Goal: Transaction & Acquisition: Purchase product/service

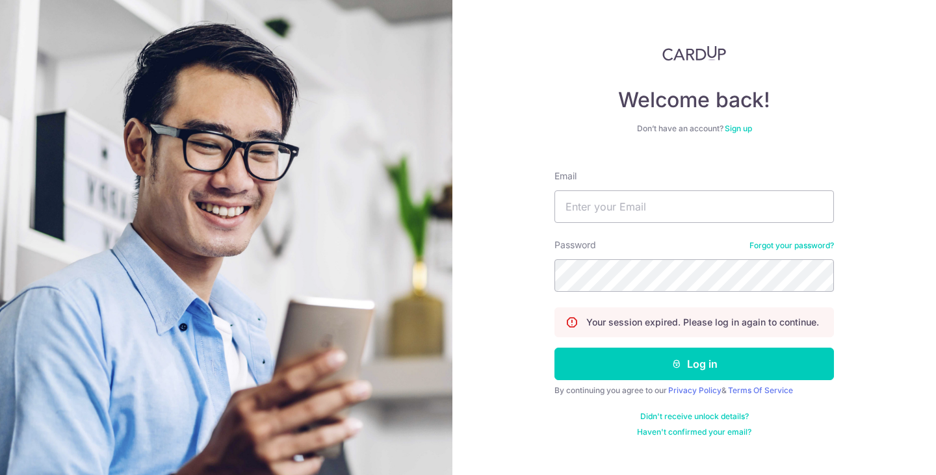
type input "[EMAIL_ADDRESS][DOMAIN_NAME]"
click at [555, 348] on button "Log in" at bounding box center [695, 364] width 280 height 33
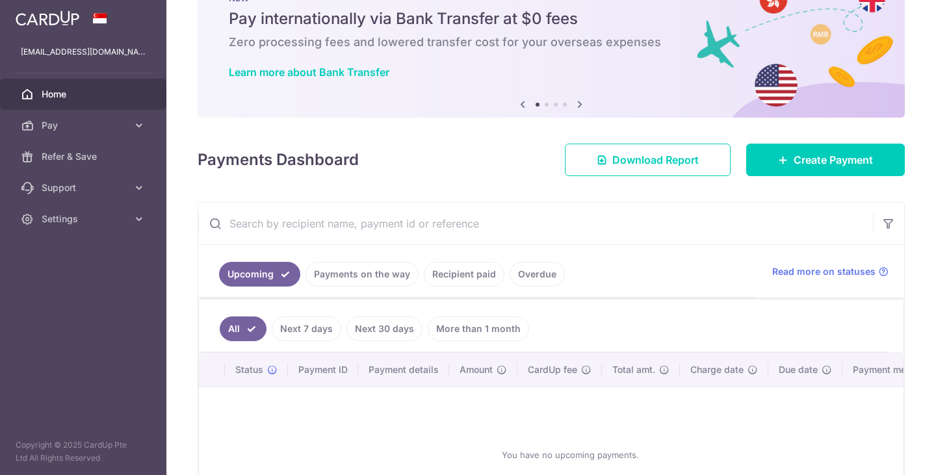
scroll to position [130, 0]
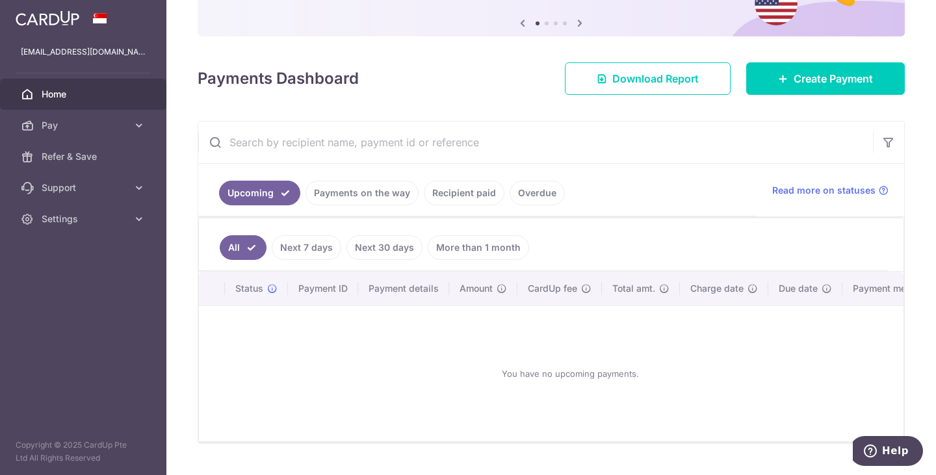
click at [375, 200] on link "Payments on the way" at bounding box center [362, 193] width 113 height 25
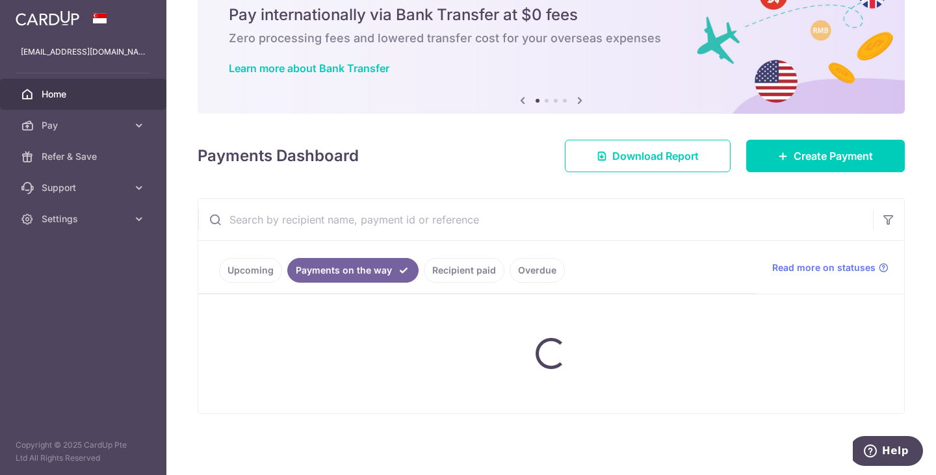
scroll to position [23, 0]
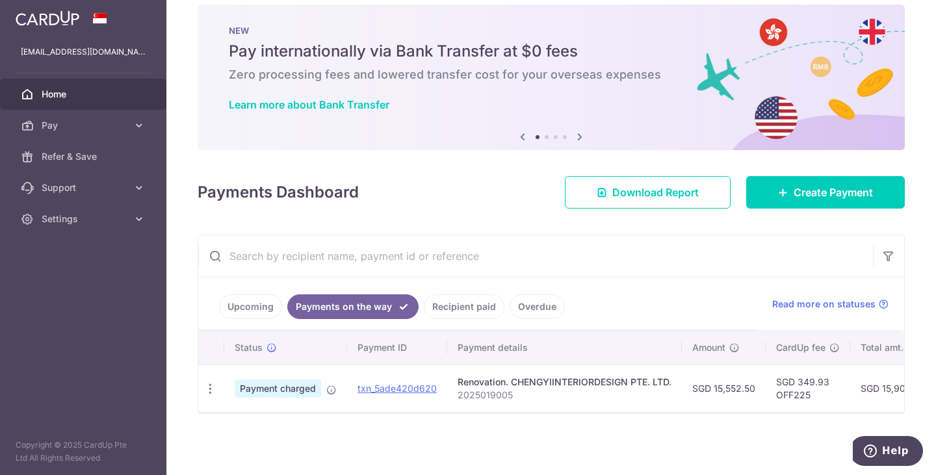
click at [265, 298] on link "Upcoming" at bounding box center [250, 307] width 63 height 25
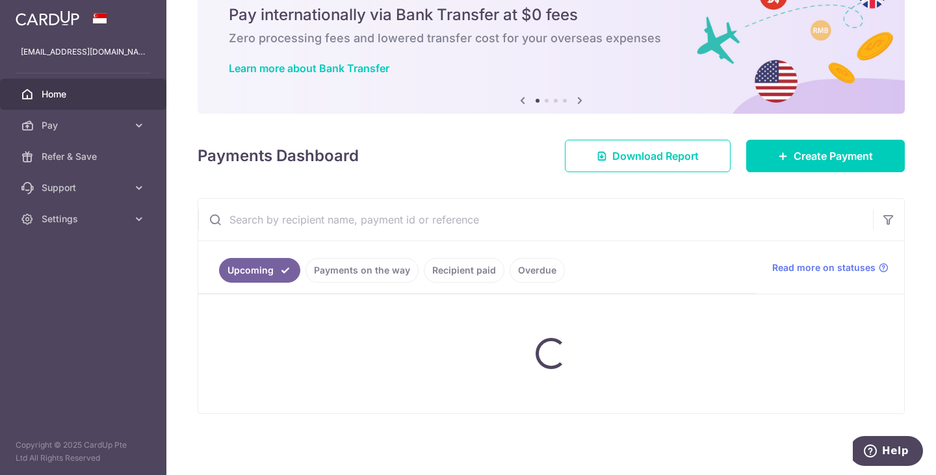
scroll to position [130, 0]
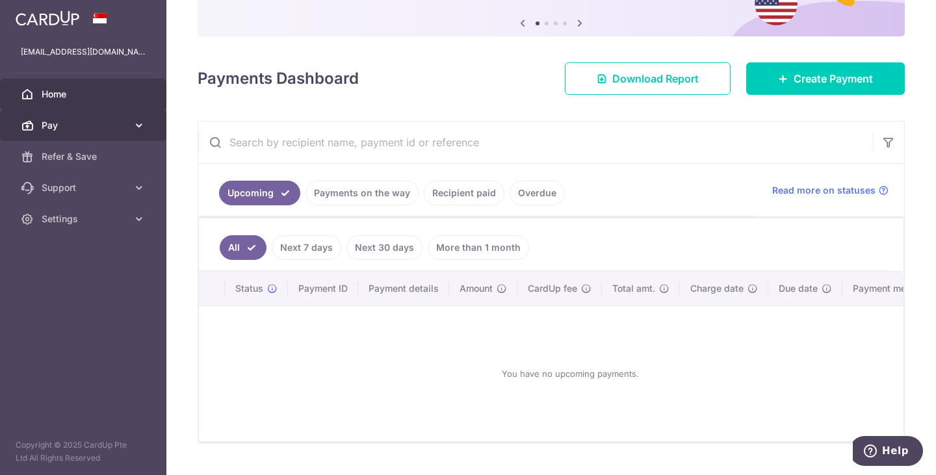
click at [127, 124] on span "Pay" at bounding box center [85, 125] width 86 height 13
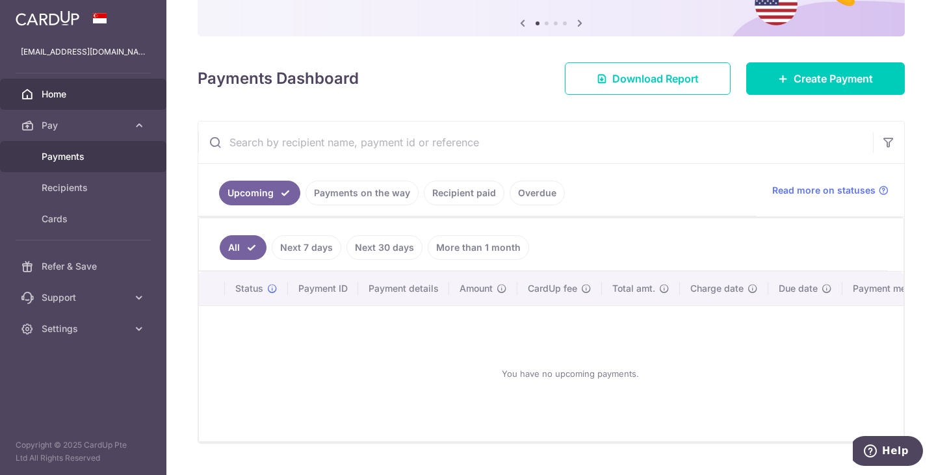
click at [83, 161] on span "Payments" at bounding box center [85, 156] width 86 height 13
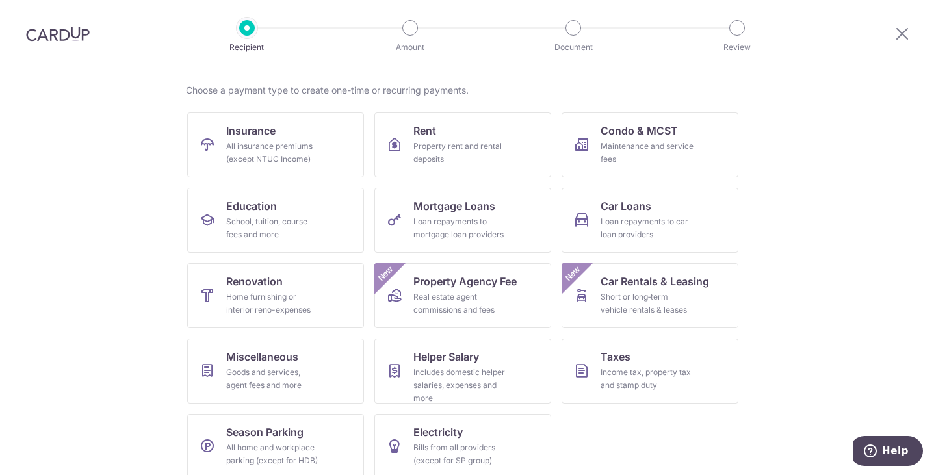
scroll to position [107, 0]
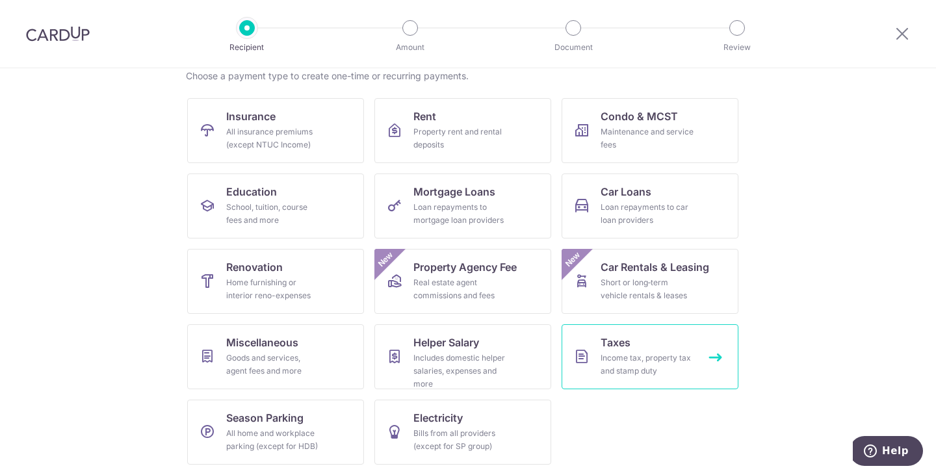
click at [629, 359] on div "Income tax, property tax and stamp duty" at bounding box center [648, 365] width 94 height 26
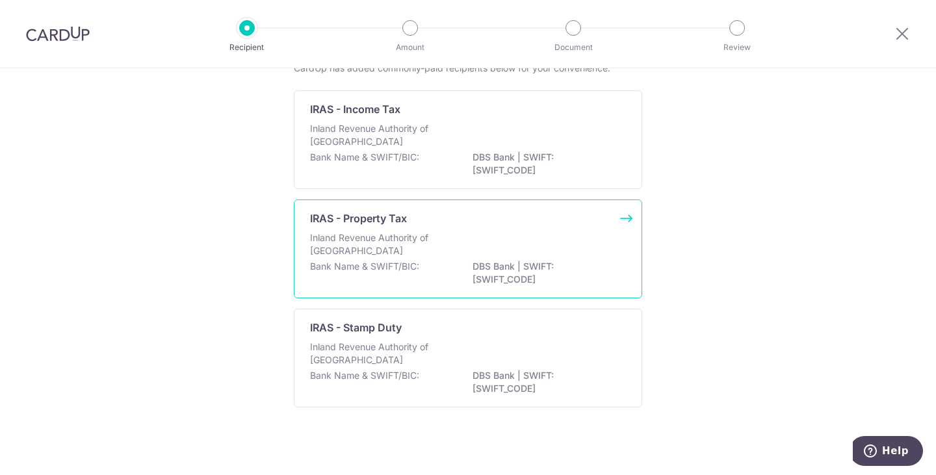
scroll to position [91, 0]
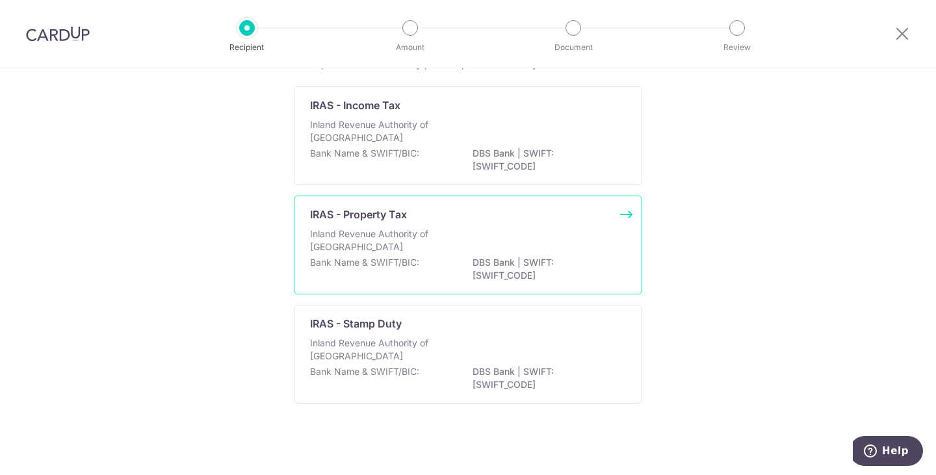
click at [481, 222] on div "IRAS - Property Tax" at bounding box center [460, 215] width 300 height 16
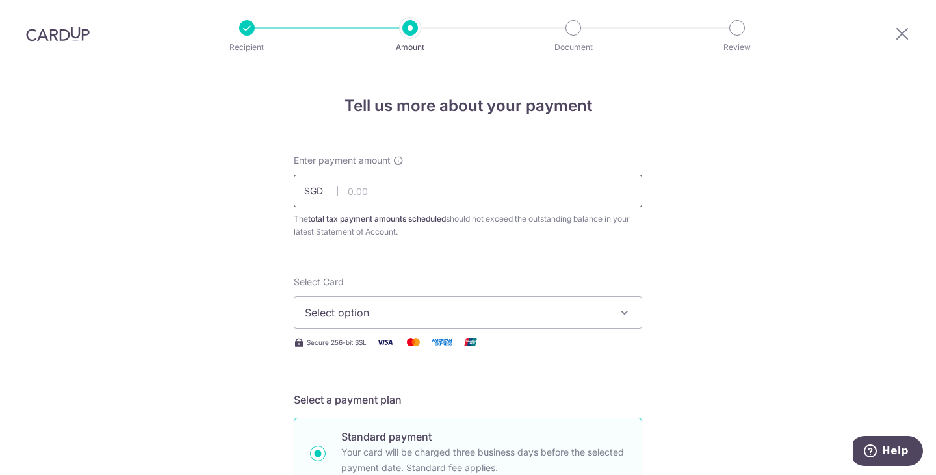
click at [412, 192] on input "text" at bounding box center [468, 191] width 349 height 33
type input "450.09"
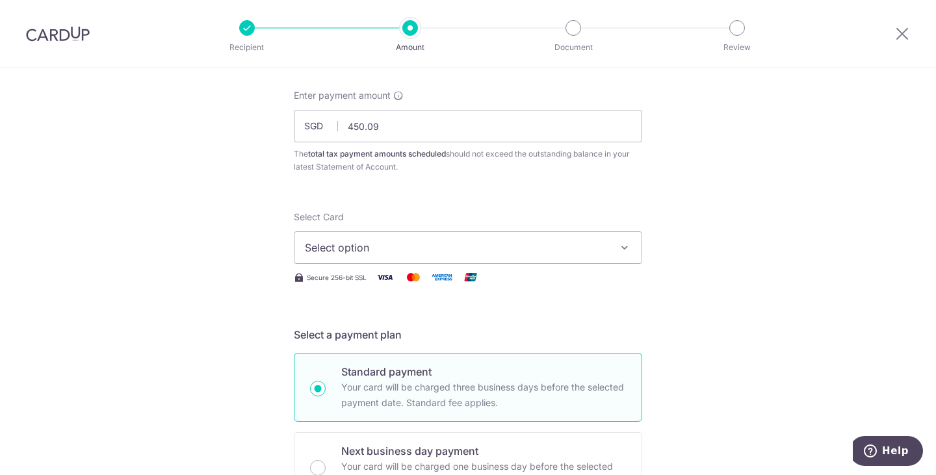
click at [382, 236] on button "Select option" at bounding box center [468, 248] width 349 height 33
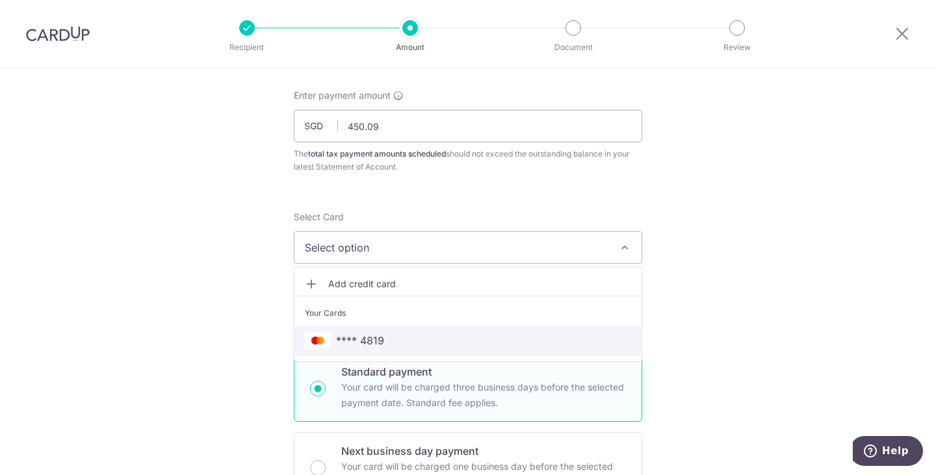
click at [383, 332] on link "**** 4819" at bounding box center [468, 340] width 347 height 31
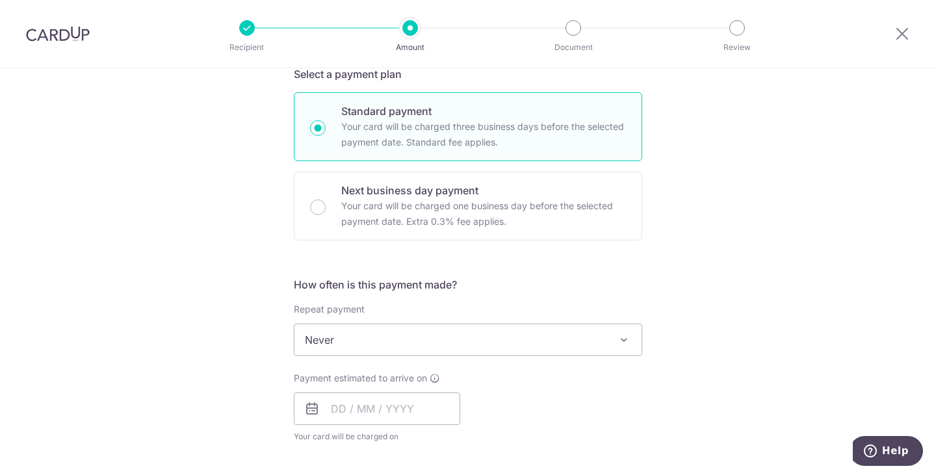
scroll to position [455, 0]
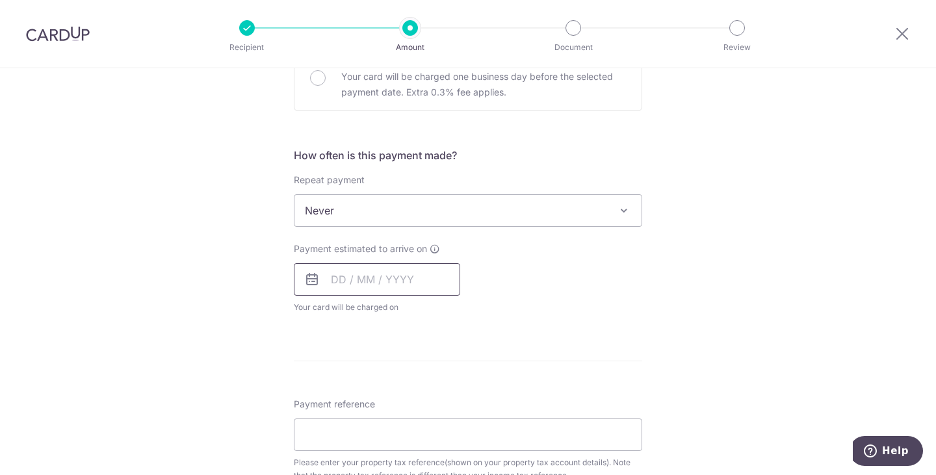
click at [367, 285] on input "text" at bounding box center [377, 279] width 166 height 33
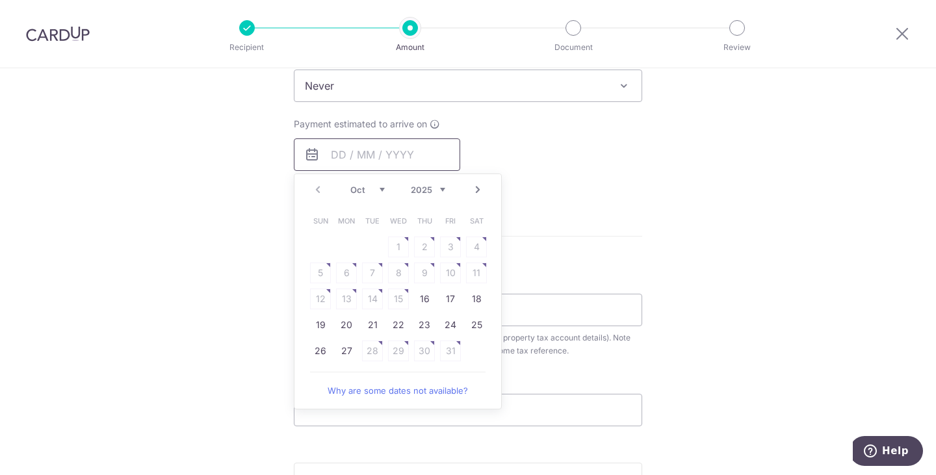
scroll to position [585, 0]
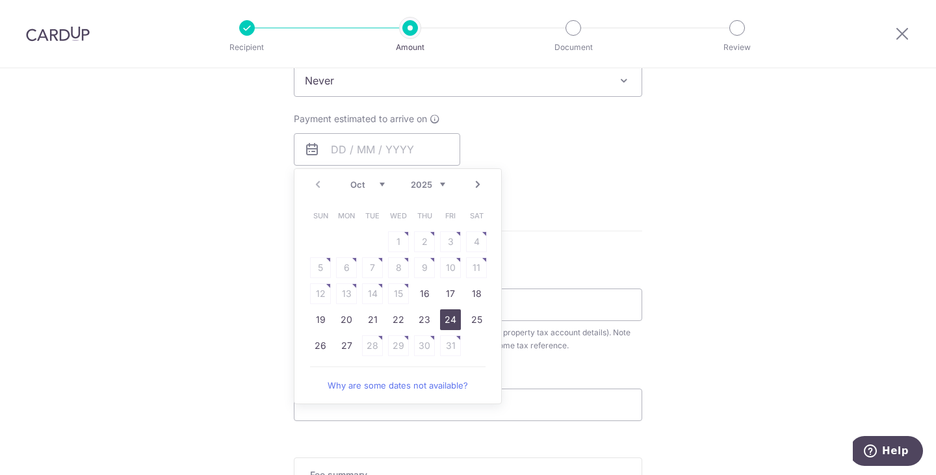
click at [441, 321] on link "24" at bounding box center [450, 320] width 21 height 21
type input "[DATE]"
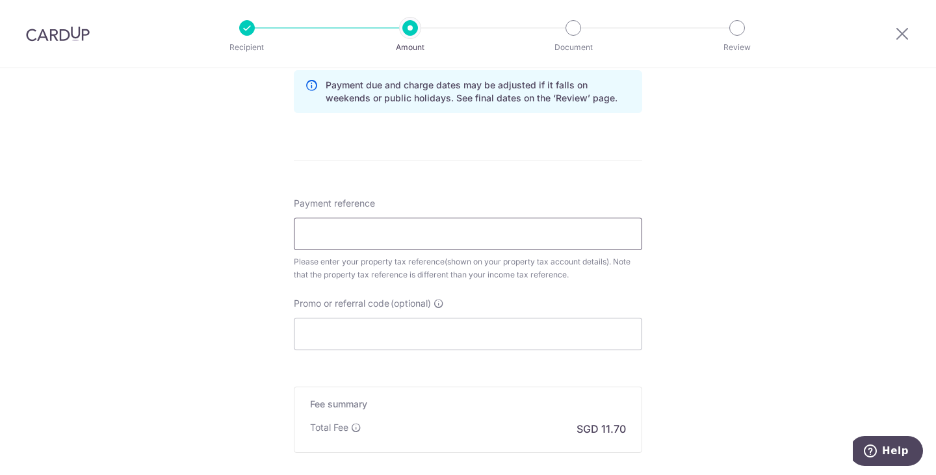
scroll to position [715, 0]
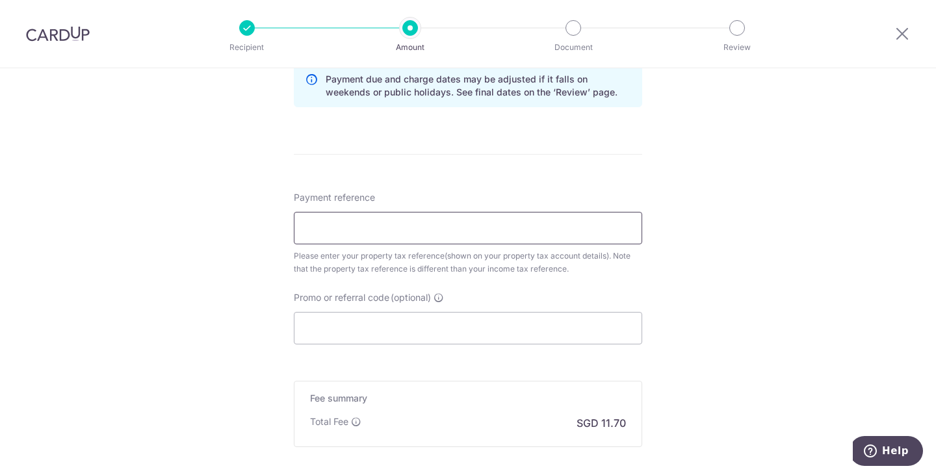
click at [334, 227] on input "Payment reference" at bounding box center [468, 228] width 349 height 33
click at [417, 238] on input "Payment reference" at bounding box center [468, 228] width 349 height 33
click at [417, 238] on input "118A ALK" at bounding box center [468, 228] width 349 height 33
type input "1"
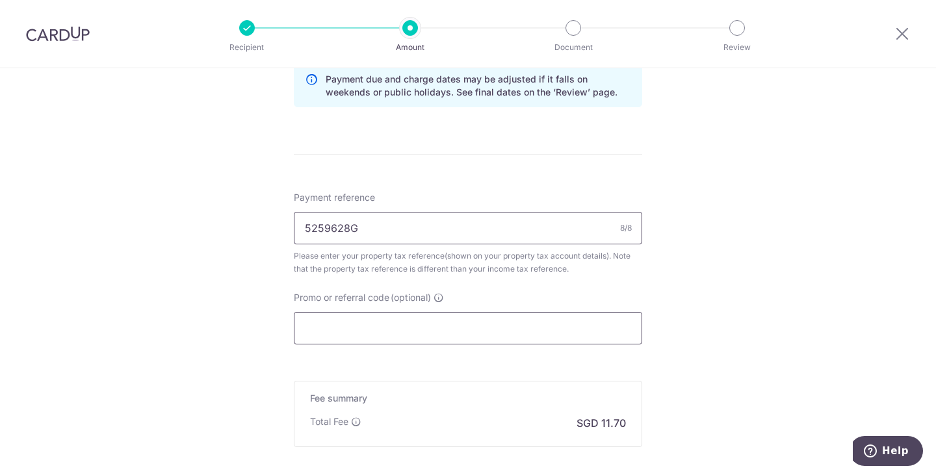
type input "5259628G"
click at [436, 334] on input "Promo or referral code (optional)" at bounding box center [468, 328] width 349 height 33
paste input "MCTAX25N"
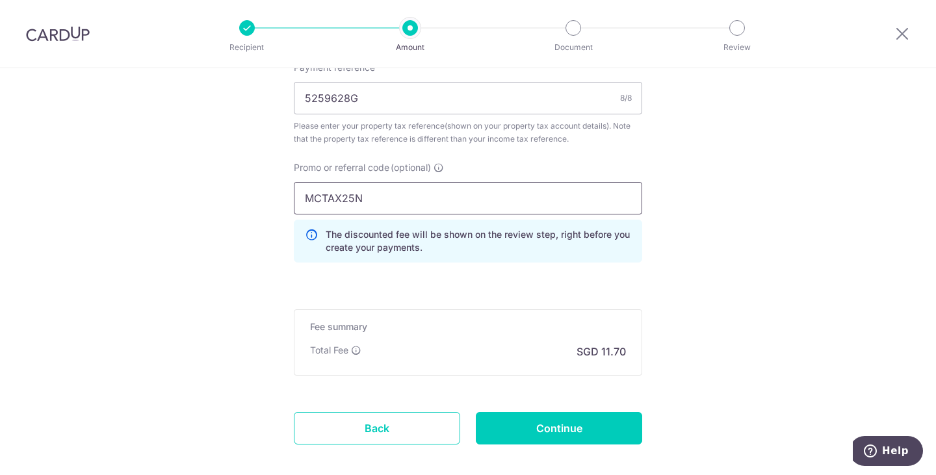
scroll to position [910, 0]
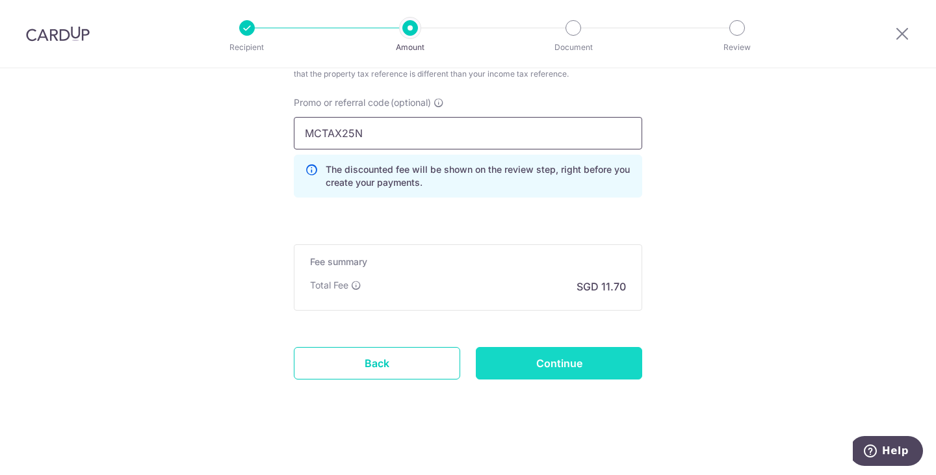
type input "MCTAX25N"
click at [531, 362] on input "Continue" at bounding box center [559, 363] width 166 height 33
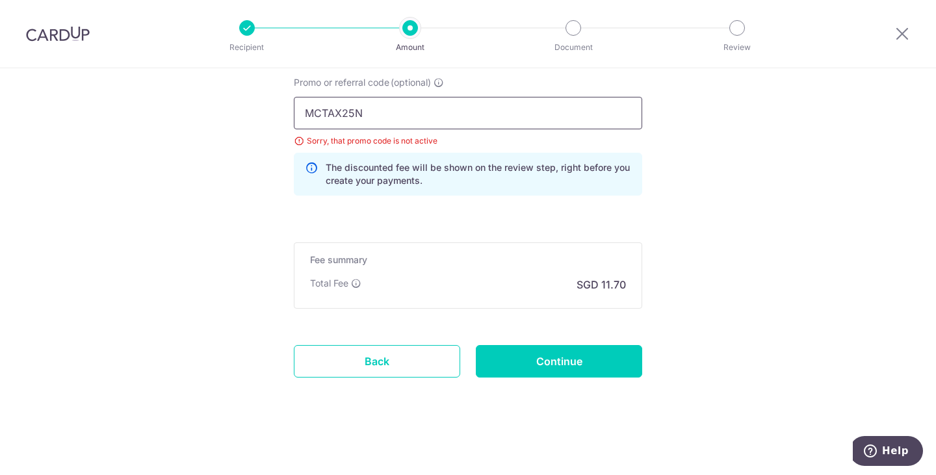
drag, startPoint x: 432, startPoint y: 103, endPoint x: 197, endPoint y: 111, distance: 235.5
type input "MCTAX25N"
click at [592, 371] on input "Continue" at bounding box center [559, 361] width 166 height 33
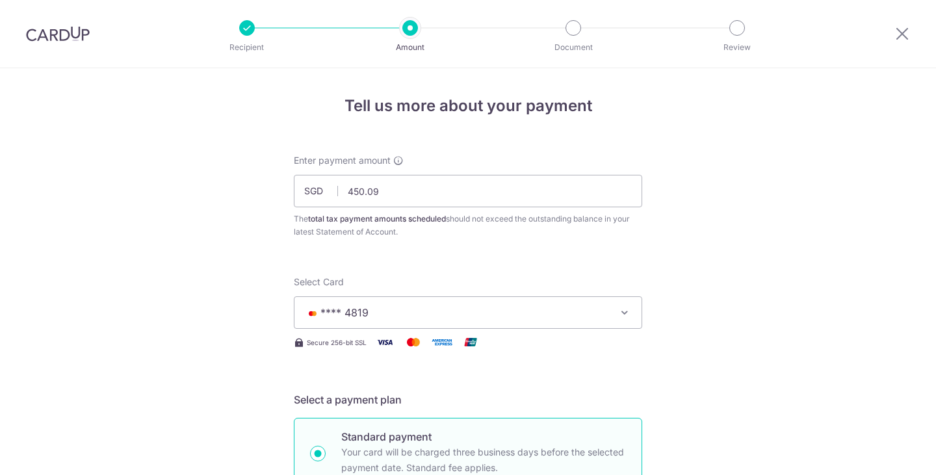
scroll to position [931, 0]
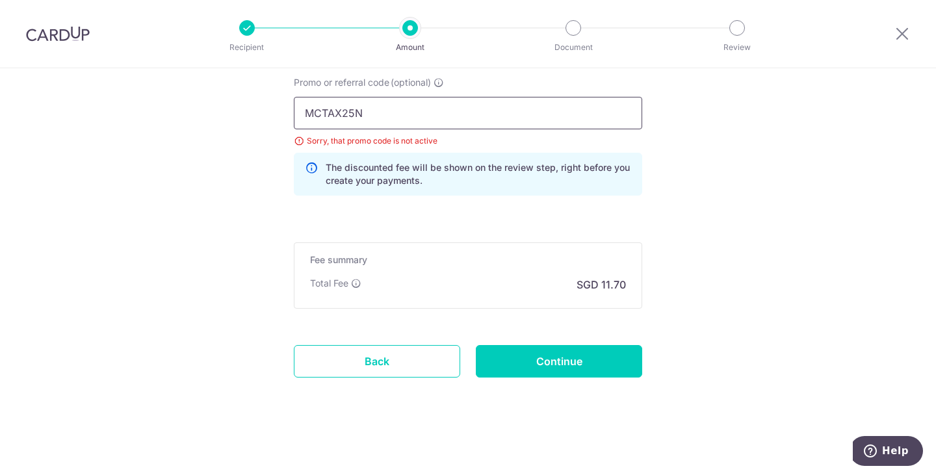
drag, startPoint x: 387, startPoint y: 105, endPoint x: 222, endPoint y: 107, distance: 164.5
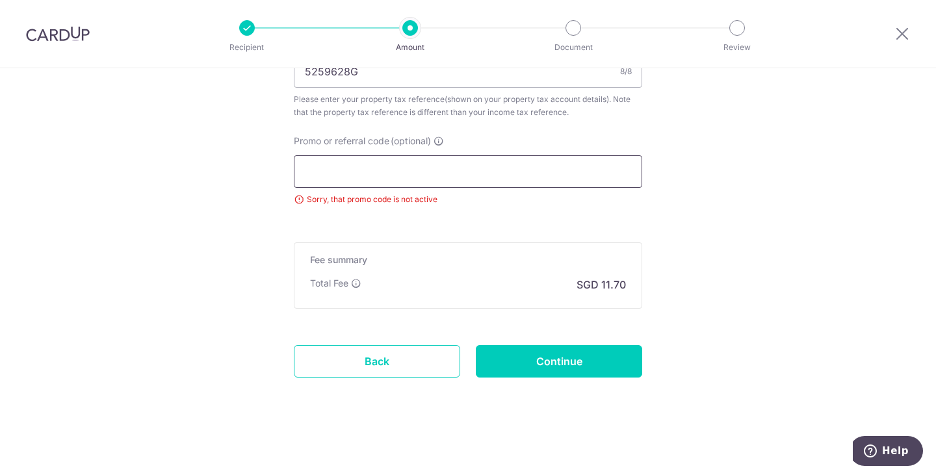
scroll to position [872, 0]
click at [343, 170] on input "Promo or referral code (optional)" at bounding box center [468, 171] width 349 height 33
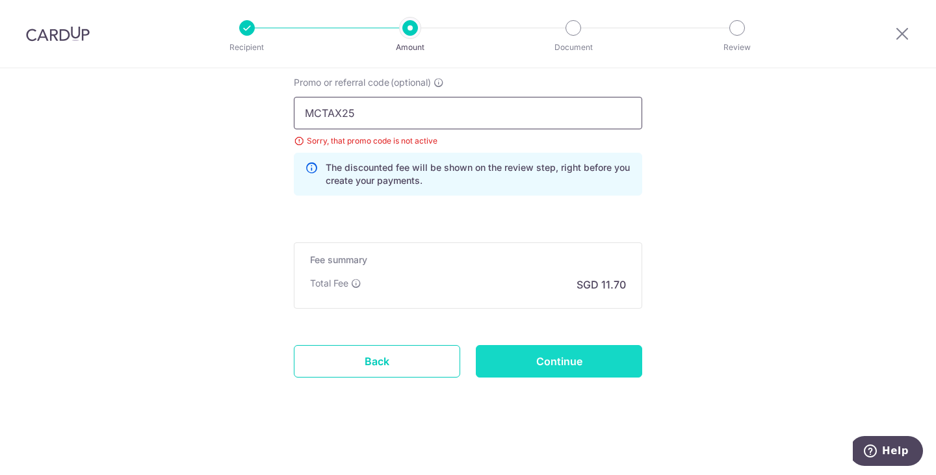
type input "MCTAX25"
click at [560, 360] on input "Continue" at bounding box center [559, 361] width 166 height 33
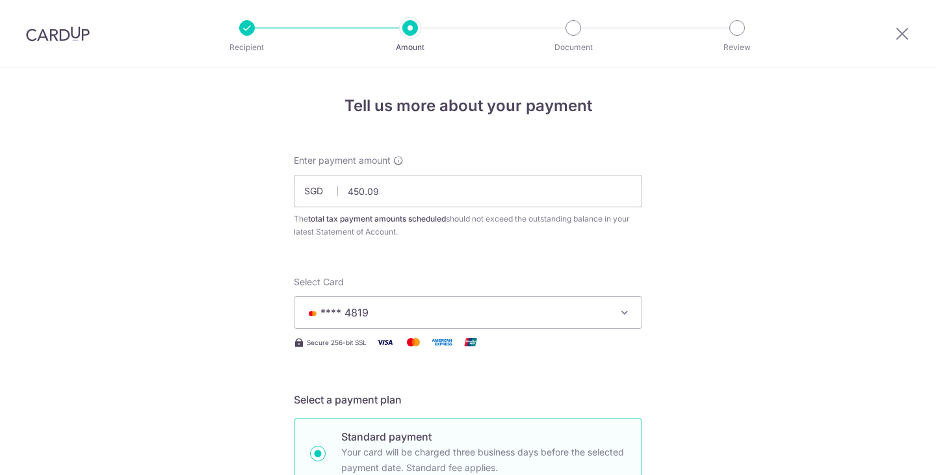
scroll to position [931, 0]
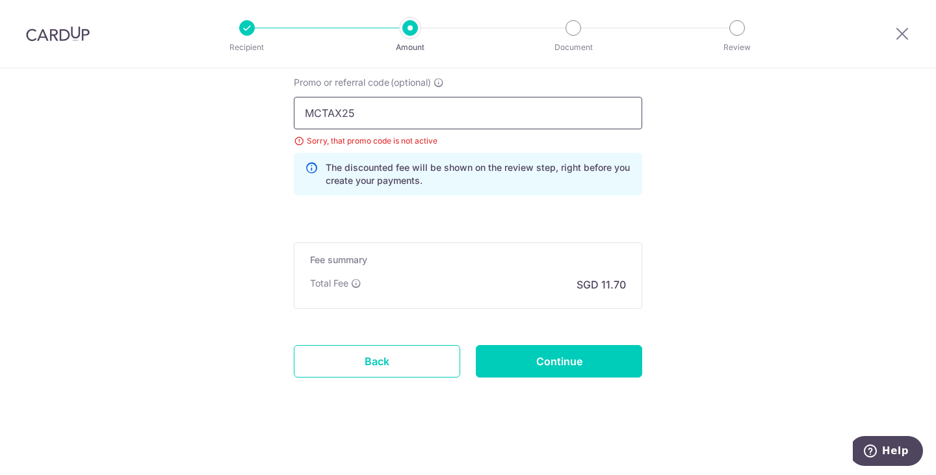
click at [381, 120] on input "MCTAX25" at bounding box center [468, 113] width 349 height 33
type input "MCTAX25N"
click at [597, 359] on input "Continue" at bounding box center [559, 361] width 166 height 33
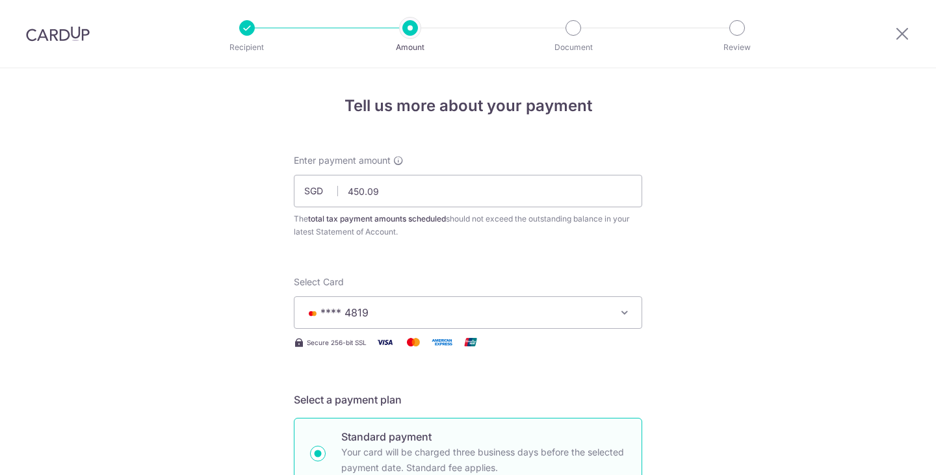
scroll to position [931, 0]
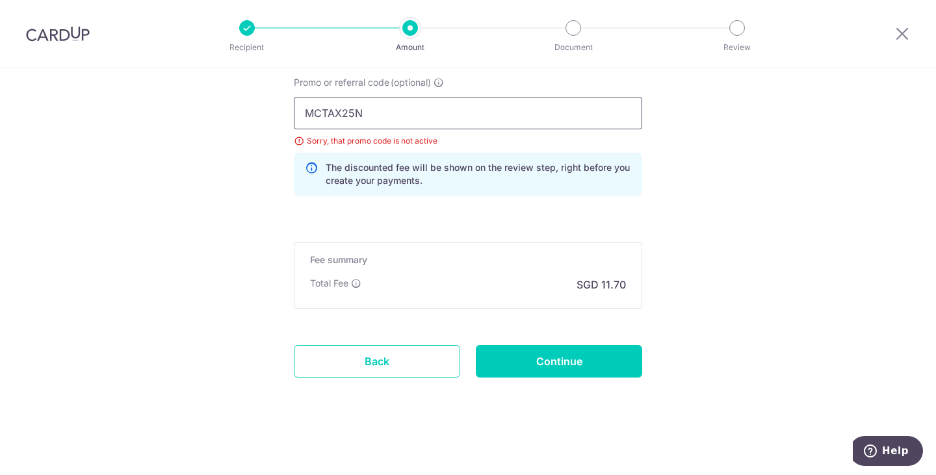
drag, startPoint x: 386, startPoint y: 114, endPoint x: 168, endPoint y: 84, distance: 220.0
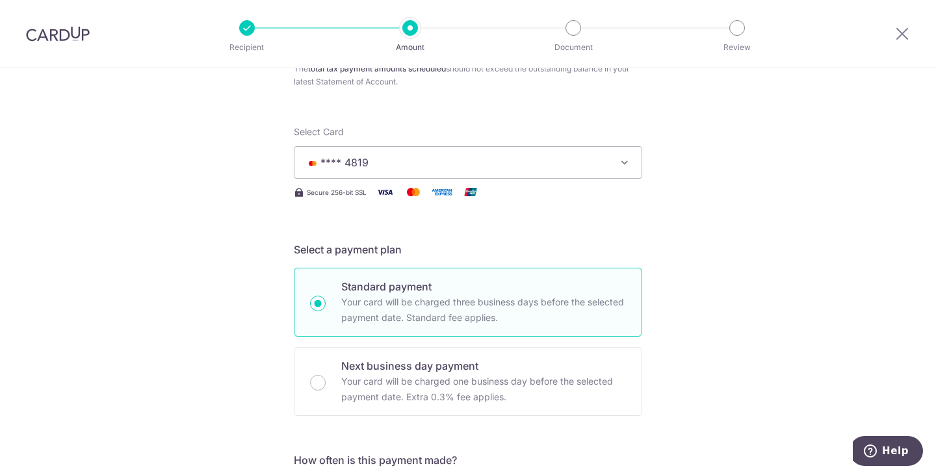
scroll to position [0, 0]
